Goal: Use online tool/utility: Utilize a website feature to perform a specific function

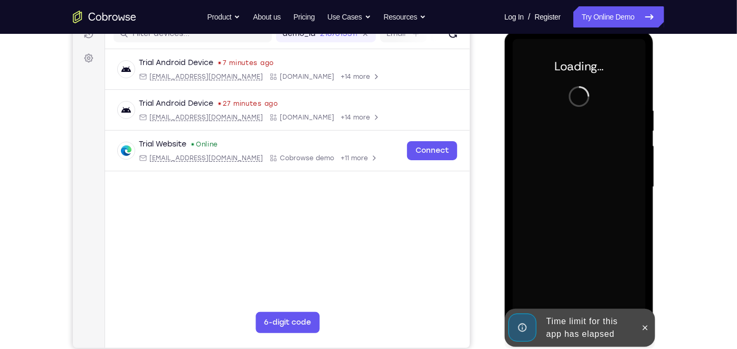
scroll to position [144, 0]
click at [645, 330] on icon at bounding box center [645, 327] width 8 height 8
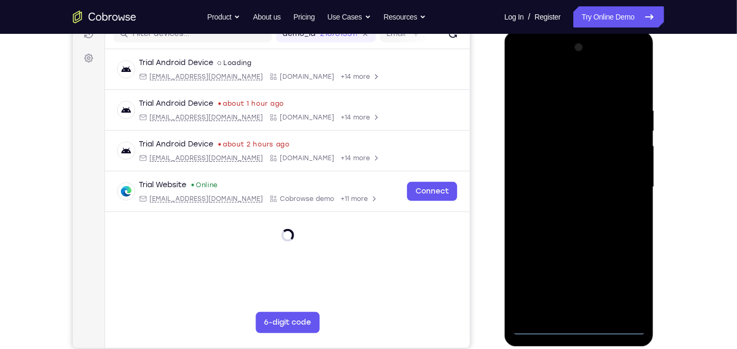
click at [583, 327] on div at bounding box center [578, 187] width 133 height 296
click at [627, 281] on div at bounding box center [578, 187] width 133 height 296
click at [521, 62] on div at bounding box center [578, 187] width 133 height 296
click at [627, 180] on div at bounding box center [578, 187] width 133 height 296
click at [567, 207] on div at bounding box center [578, 187] width 133 height 296
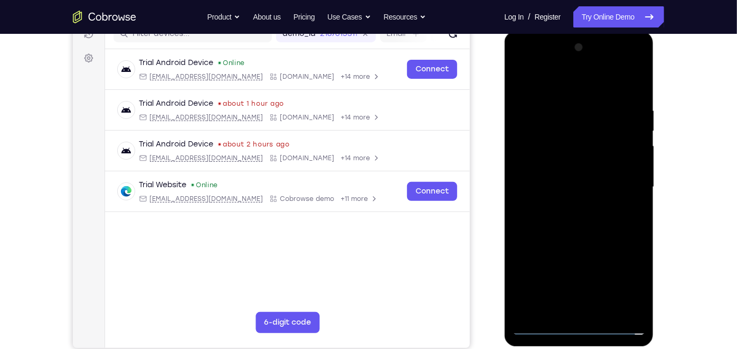
click at [567, 207] on div at bounding box center [578, 187] width 133 height 296
click at [573, 171] on div at bounding box center [578, 187] width 133 height 296
click at [552, 137] on div at bounding box center [578, 187] width 133 height 296
click at [536, 161] on div at bounding box center [578, 187] width 133 height 296
click at [570, 182] on div at bounding box center [578, 187] width 133 height 296
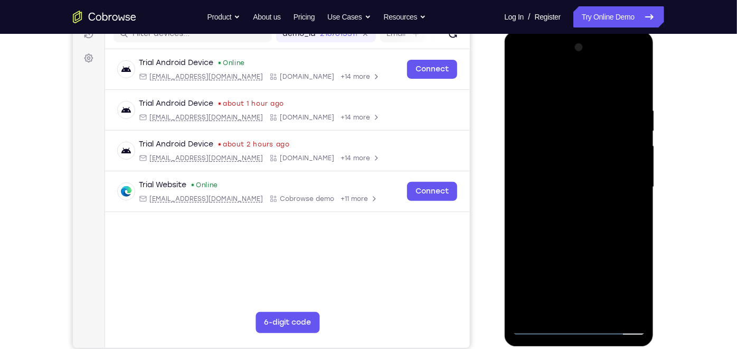
click at [564, 221] on div at bounding box center [578, 187] width 133 height 296
click at [578, 212] on div at bounding box center [578, 187] width 133 height 296
click at [566, 220] on div at bounding box center [578, 187] width 133 height 296
click at [641, 92] on div at bounding box center [578, 187] width 133 height 296
click at [606, 309] on div at bounding box center [578, 187] width 133 height 296
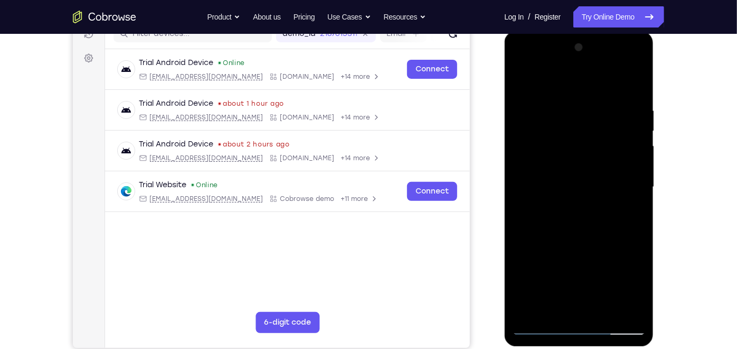
click at [578, 243] on div at bounding box center [578, 187] width 133 height 296
click at [525, 85] on div at bounding box center [578, 187] width 133 height 296
drag, startPoint x: 615, startPoint y: 105, endPoint x: 537, endPoint y: 105, distance: 78.2
drag, startPoint x: 615, startPoint y: 108, endPoint x: 545, endPoint y: 110, distance: 70.8
click at [545, 110] on div at bounding box center [578, 187] width 133 height 296
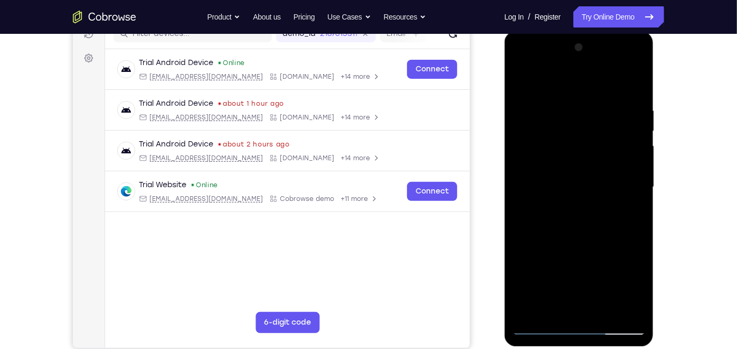
drag, startPoint x: 614, startPoint y: 108, endPoint x: 519, endPoint y: 109, distance: 95.1
click at [519, 109] on div at bounding box center [578, 187] width 133 height 296
drag, startPoint x: 619, startPoint y: 108, endPoint x: 457, endPoint y: 108, distance: 161.6
click at [504, 108] on html "Online web based iOS Simulators and Android Emulators. Run iPhone, iPad, Mobile…" at bounding box center [579, 189] width 151 height 317
drag, startPoint x: 606, startPoint y: 103, endPoint x: 492, endPoint y: 111, distance: 114.9
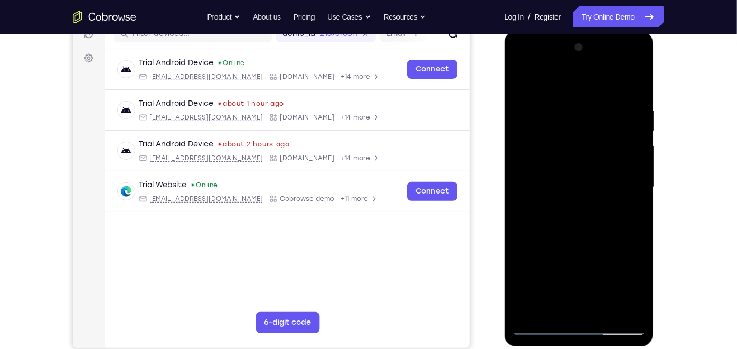
click at [504, 111] on html "Online web based iOS Simulators and Android Emulators. Run iPhone, iPad, Mobile…" at bounding box center [579, 189] width 151 height 317
drag, startPoint x: 631, startPoint y: 107, endPoint x: 504, endPoint y: 106, distance: 127.3
click at [504, 106] on html "Online web based iOS Simulators and Android Emulators. Run iPhone, iPad, Mobile…" at bounding box center [579, 189] width 151 height 317
drag, startPoint x: 619, startPoint y: 102, endPoint x: 502, endPoint y: 100, distance: 116.2
click at [504, 100] on html "Online web based iOS Simulators and Android Emulators. Run iPhone, iPad, Mobile…" at bounding box center [579, 189] width 151 height 317
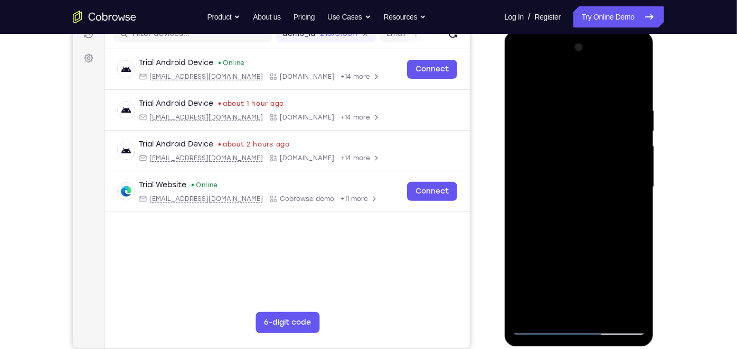
drag, startPoint x: 596, startPoint y: 105, endPoint x: 476, endPoint y: 108, distance: 119.9
click at [504, 108] on html "Online web based iOS Simulators and Android Emulators. Run iPhone, iPad, Mobile…" at bounding box center [579, 189] width 151 height 317
click at [512, 108] on div at bounding box center [578, 187] width 133 height 296
click at [515, 108] on div at bounding box center [578, 187] width 133 height 296
click at [632, 82] on div at bounding box center [578, 187] width 133 height 296
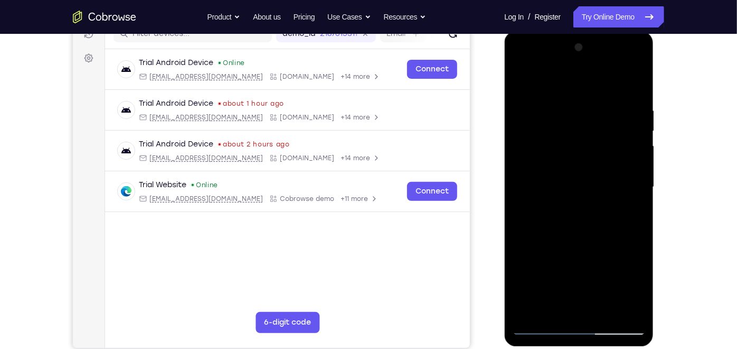
click at [632, 83] on div at bounding box center [578, 187] width 133 height 296
click at [579, 326] on div at bounding box center [578, 187] width 133 height 296
